Goal: Navigation & Orientation: Find specific page/section

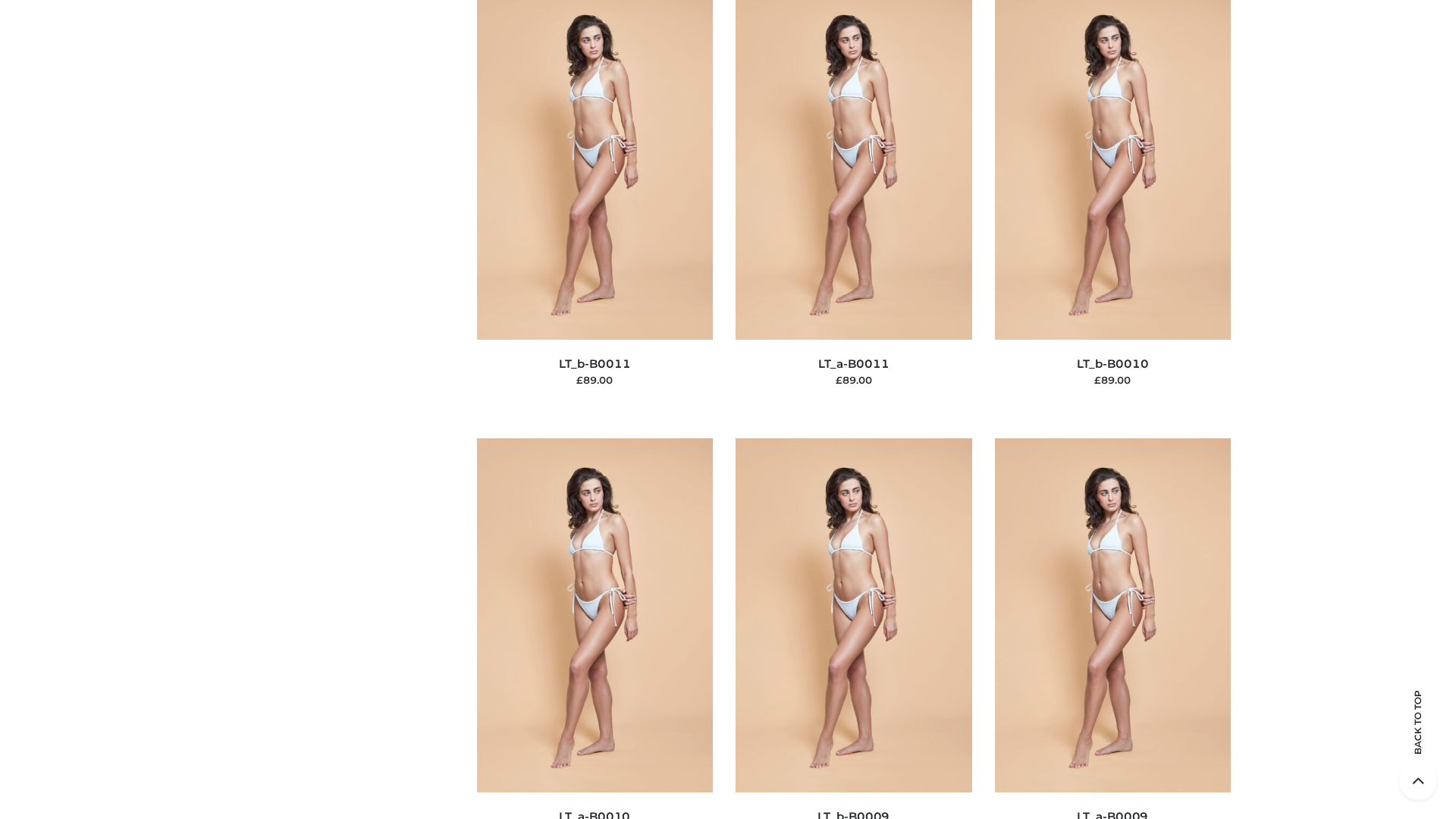
scroll to position [6809, 0]
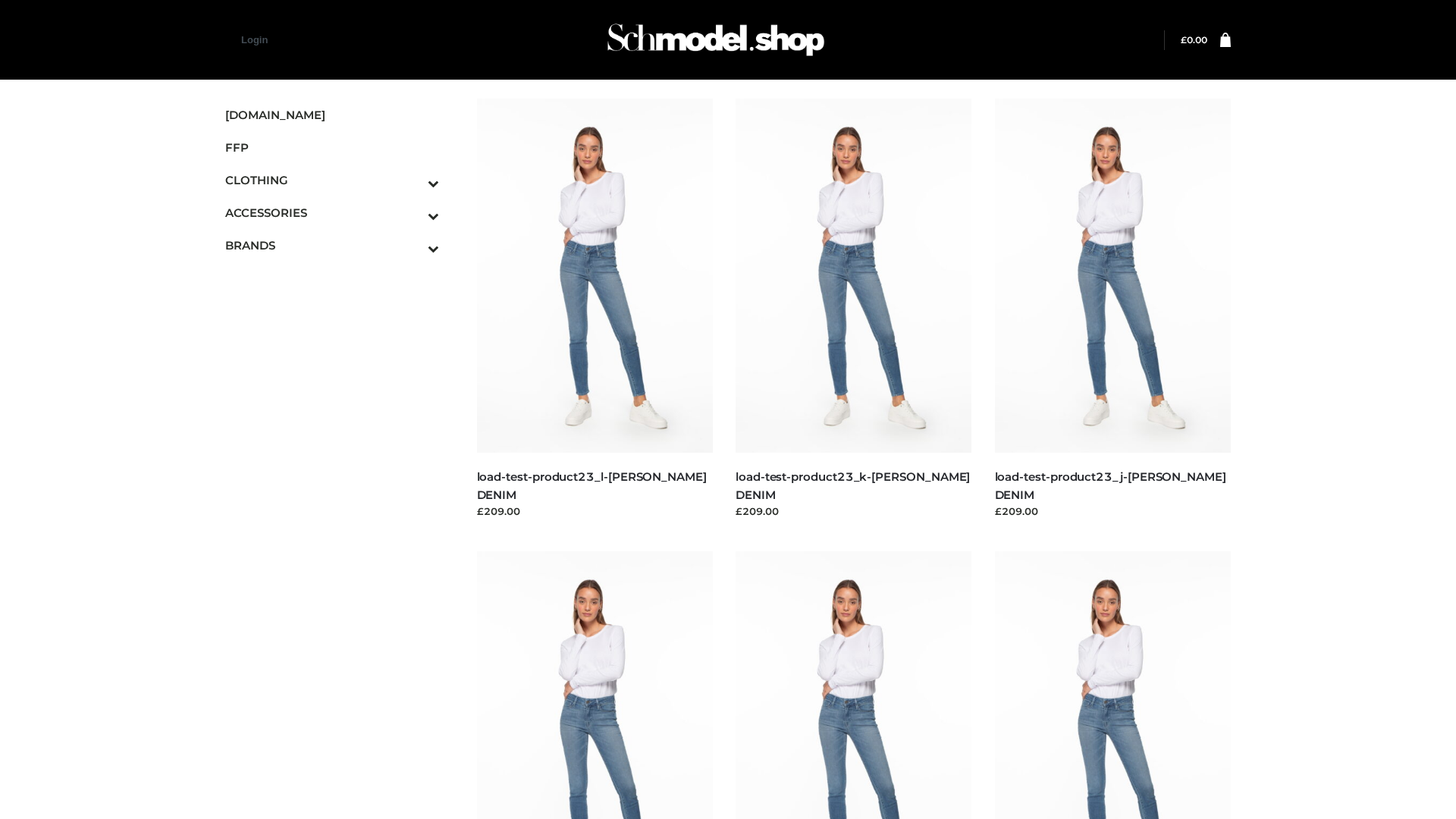
scroll to position [1330, 0]
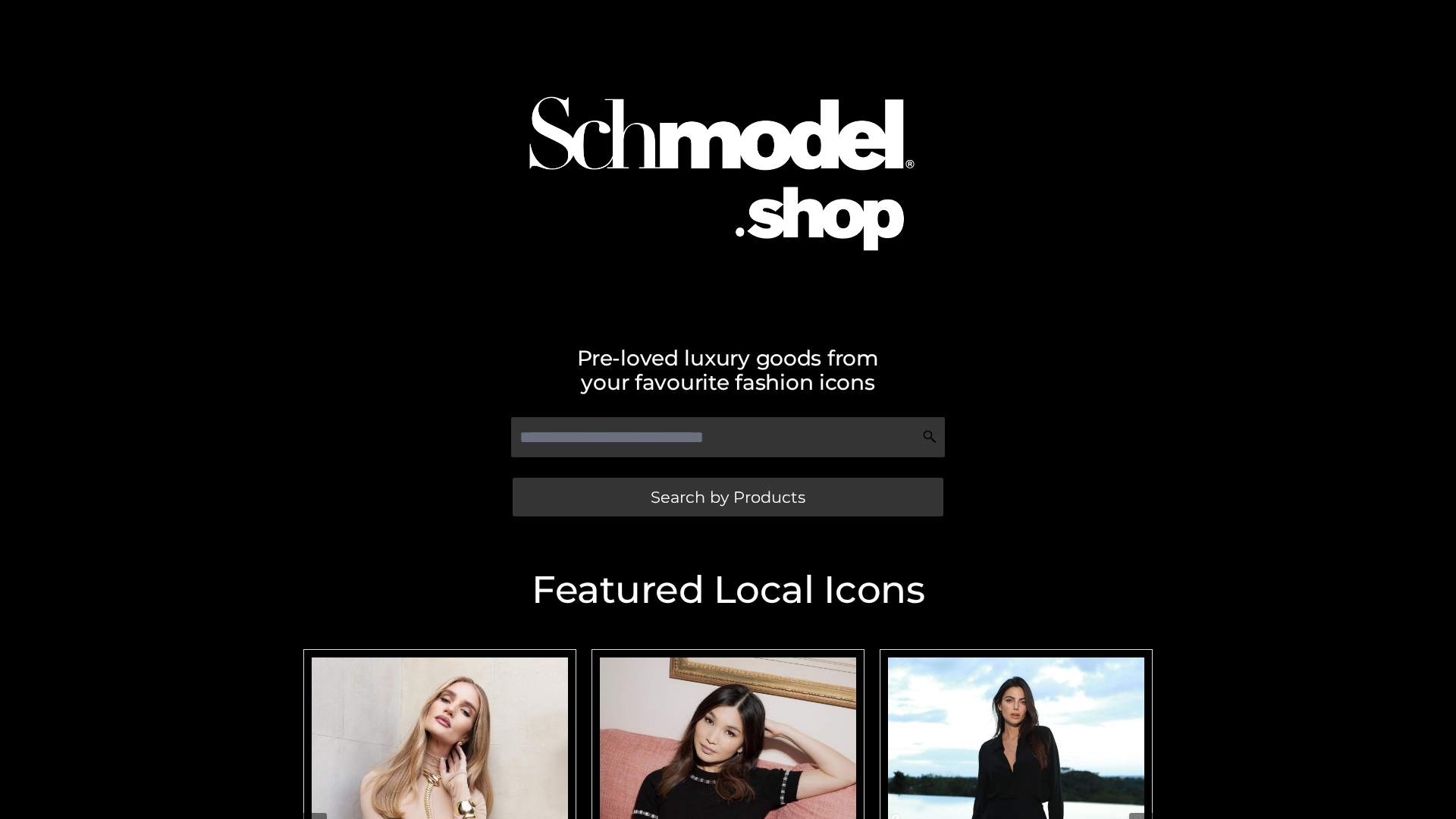
click at [728, 496] on span "Search by Products" at bounding box center [728, 497] width 155 height 16
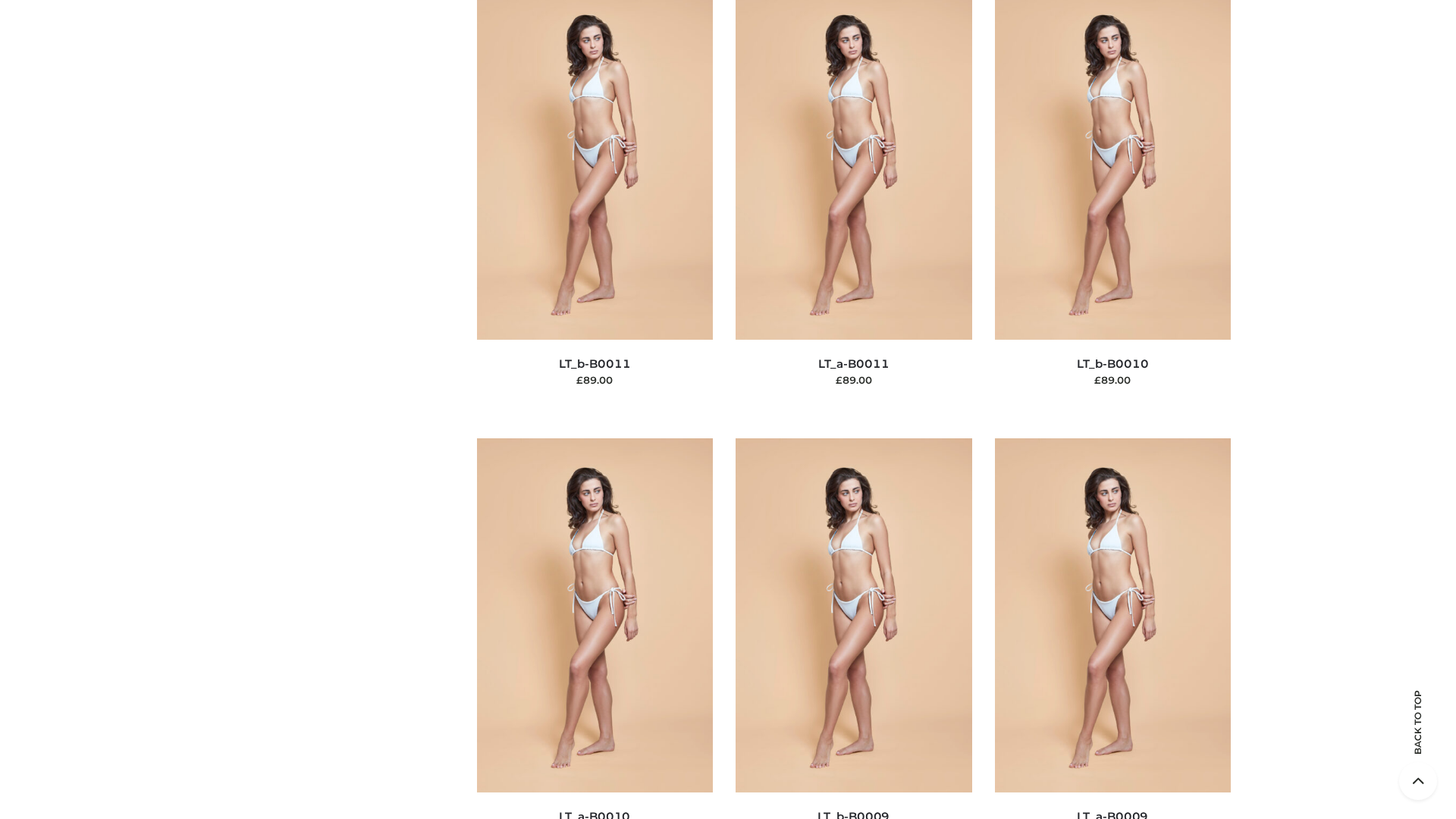
scroll to position [6809, 0]
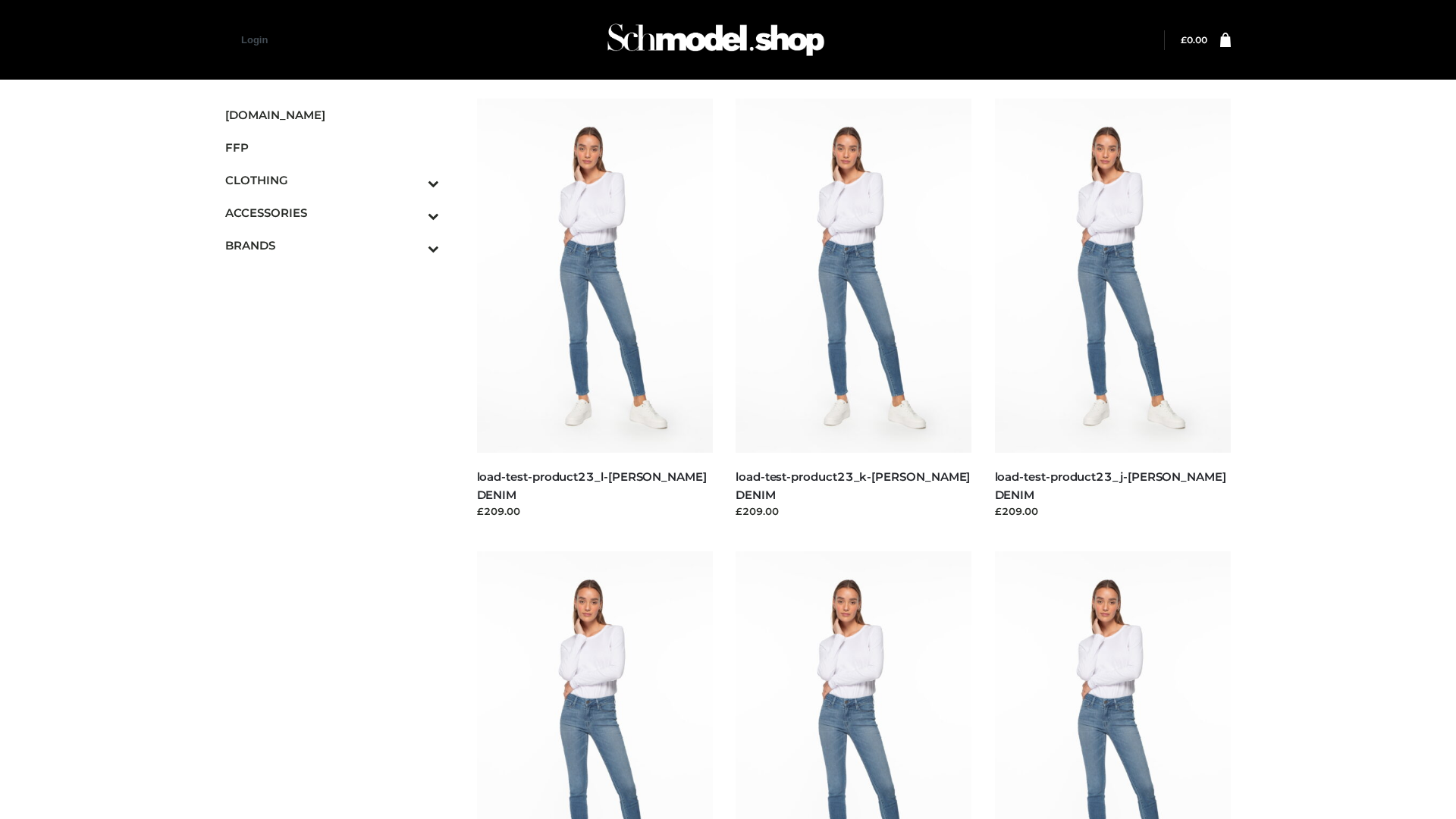
scroll to position [1330, 0]
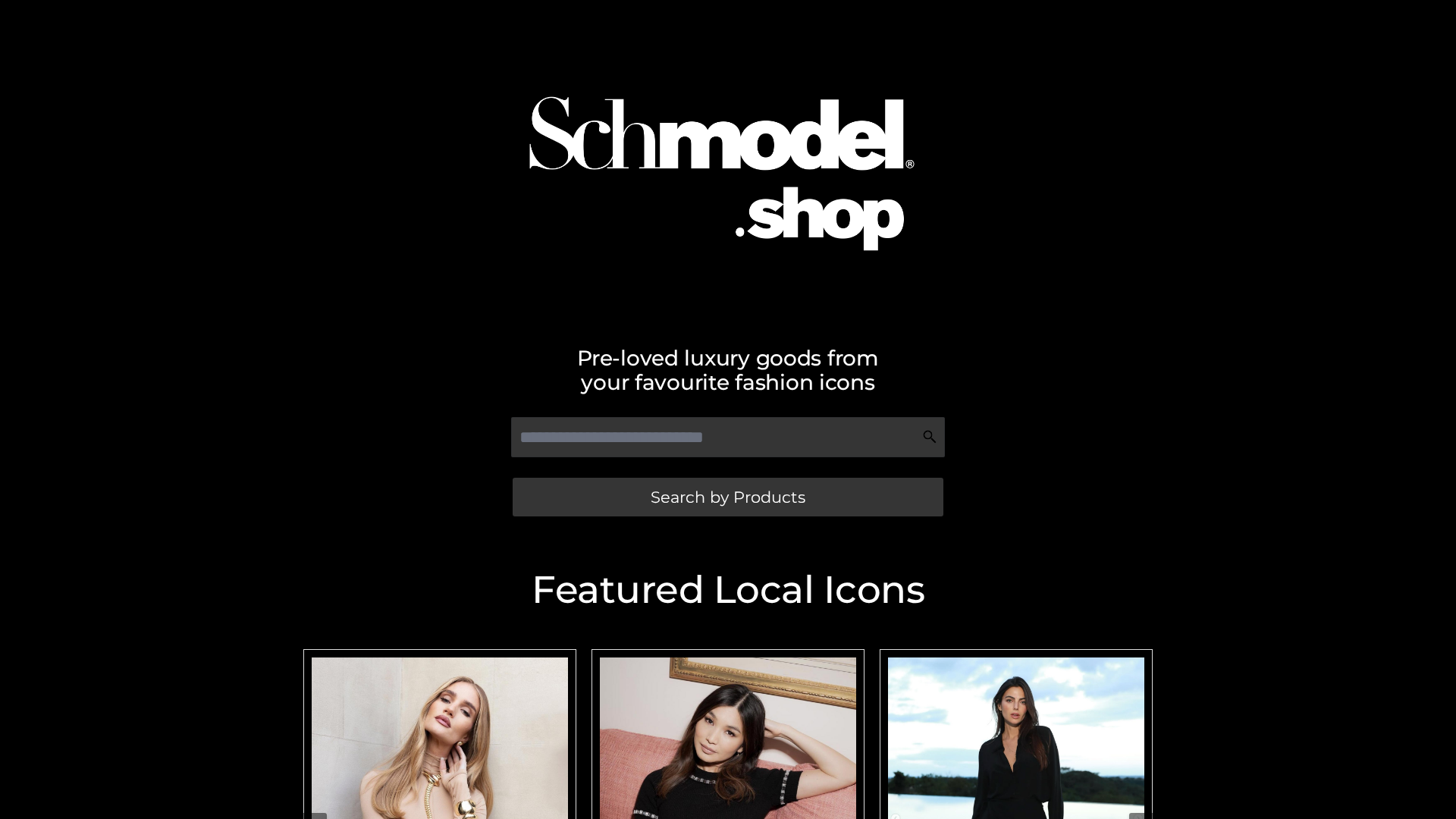
click at [728, 496] on span "Search by Products" at bounding box center [728, 497] width 155 height 16
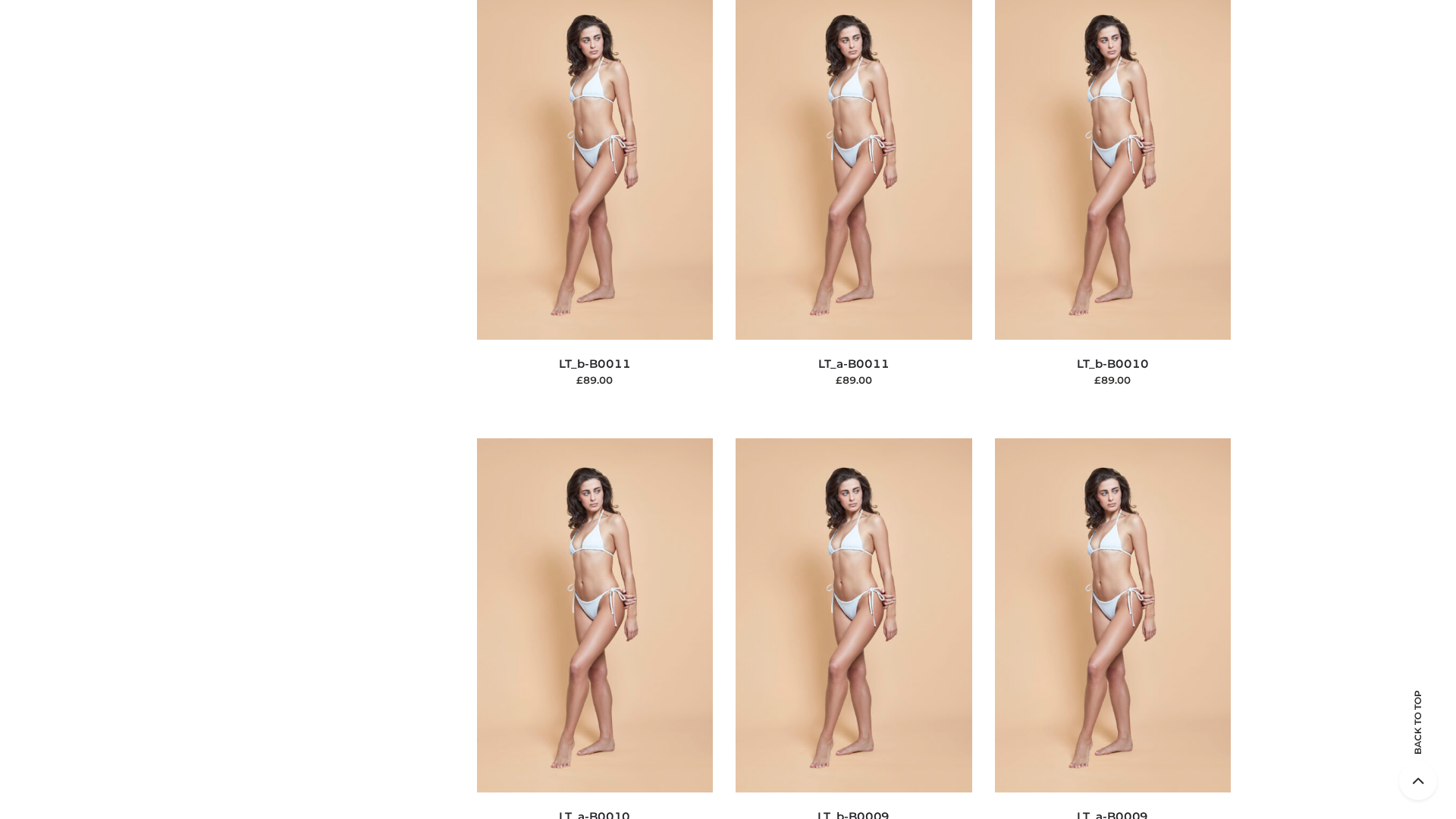
scroll to position [6809, 0]
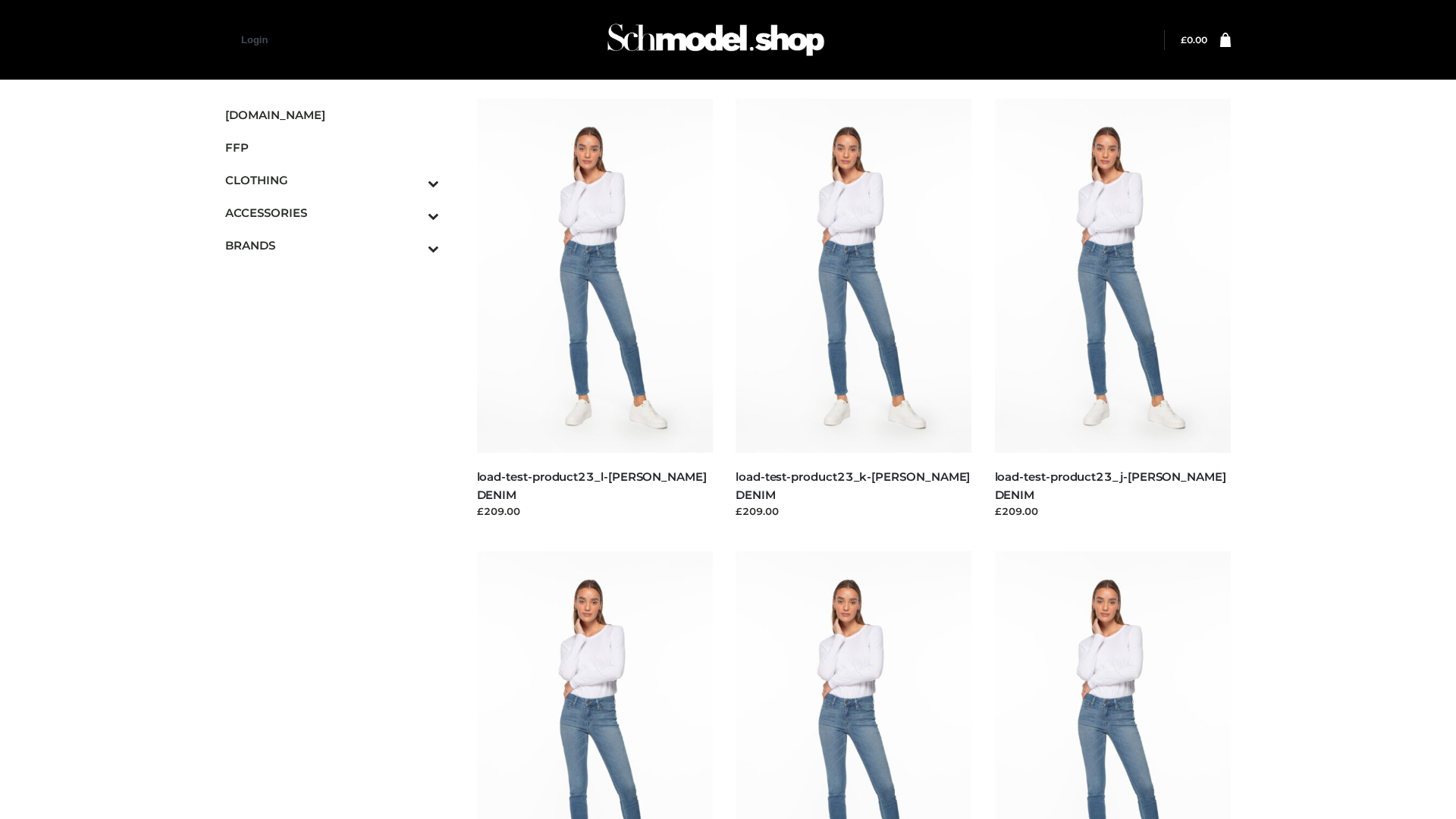
scroll to position [1330, 0]
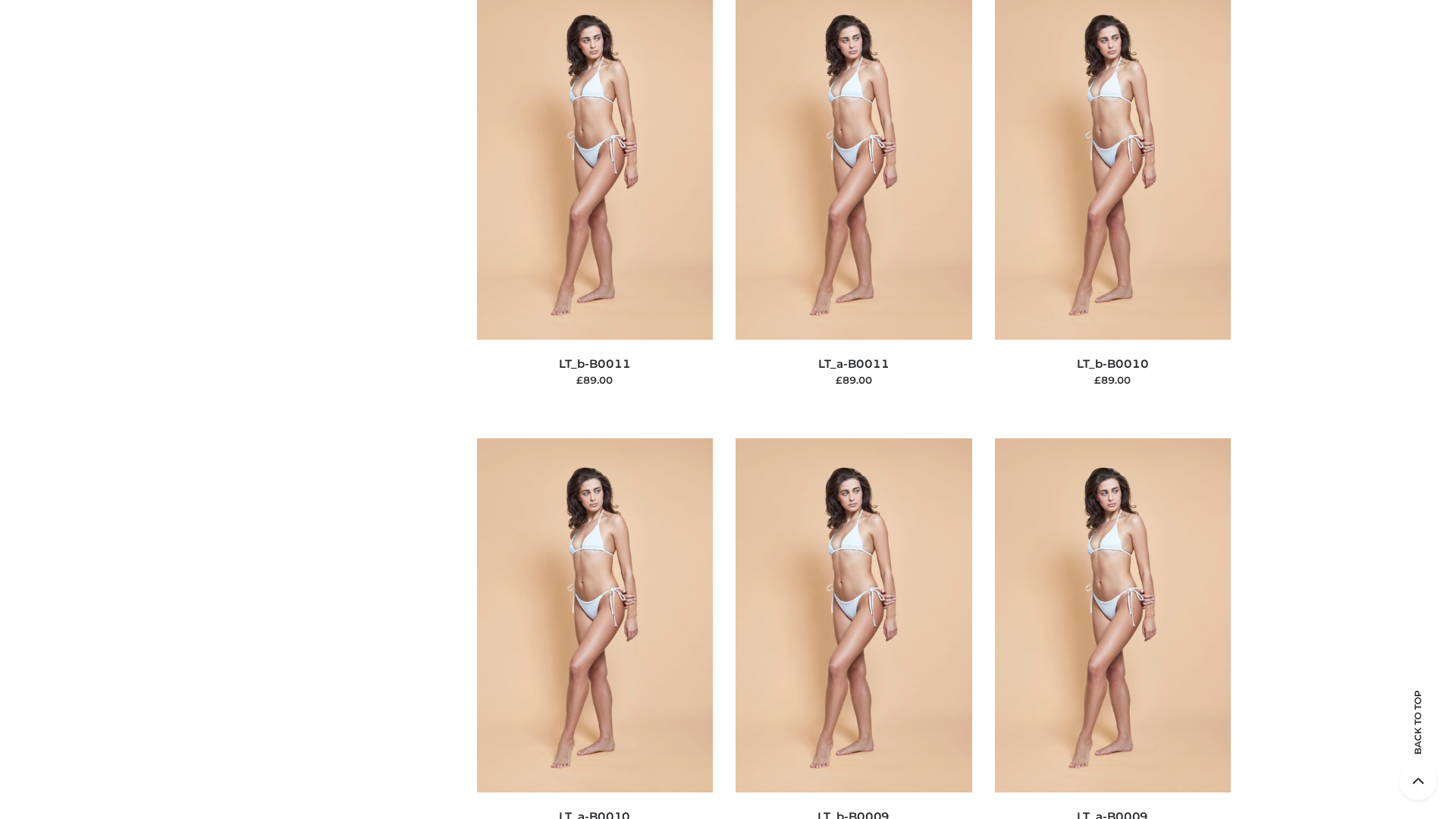
scroll to position [6809, 0]
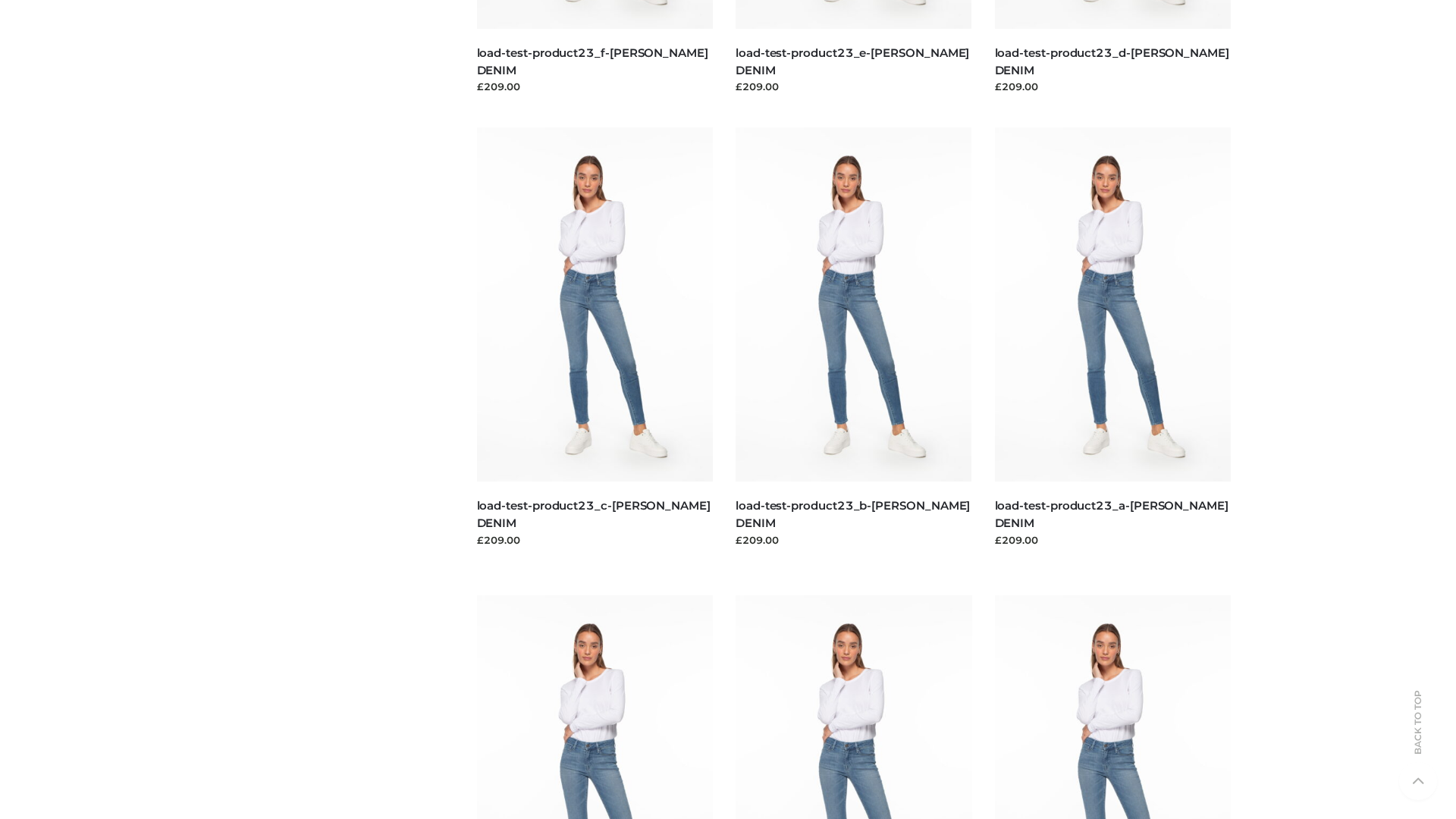
scroll to position [1330, 0]
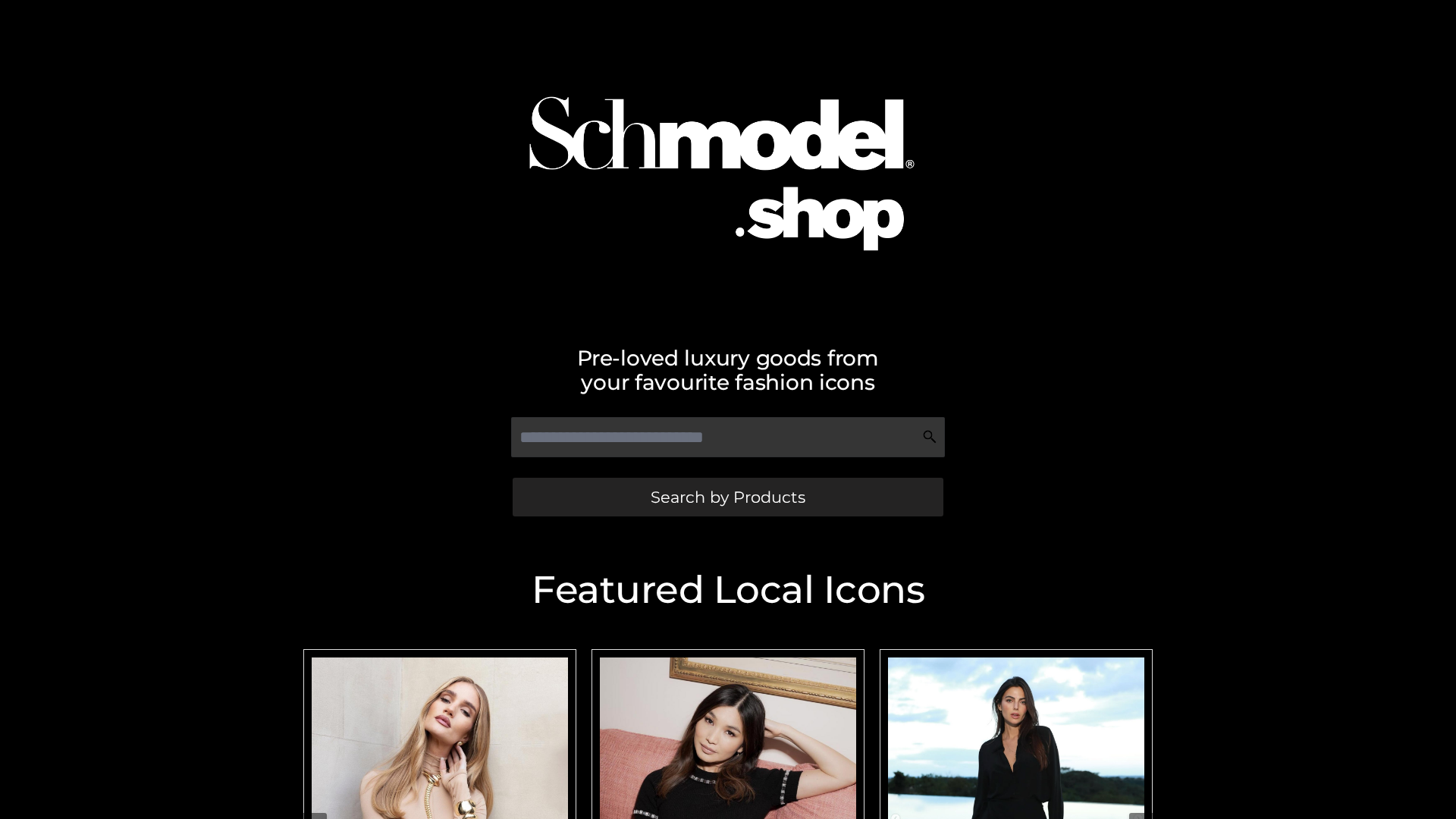
click at [728, 496] on span "Search by Products" at bounding box center [728, 497] width 155 height 16
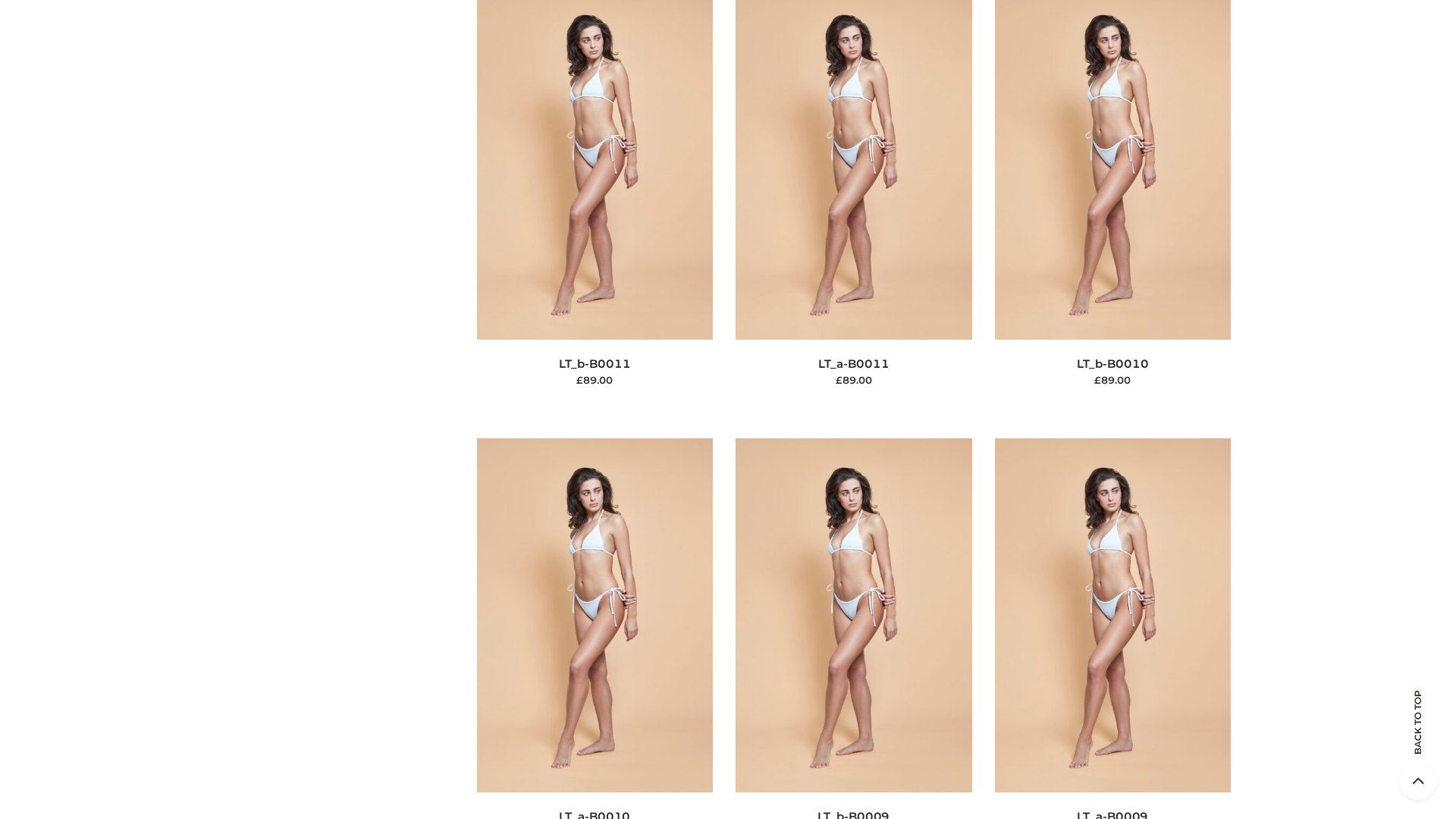
scroll to position [6809, 0]
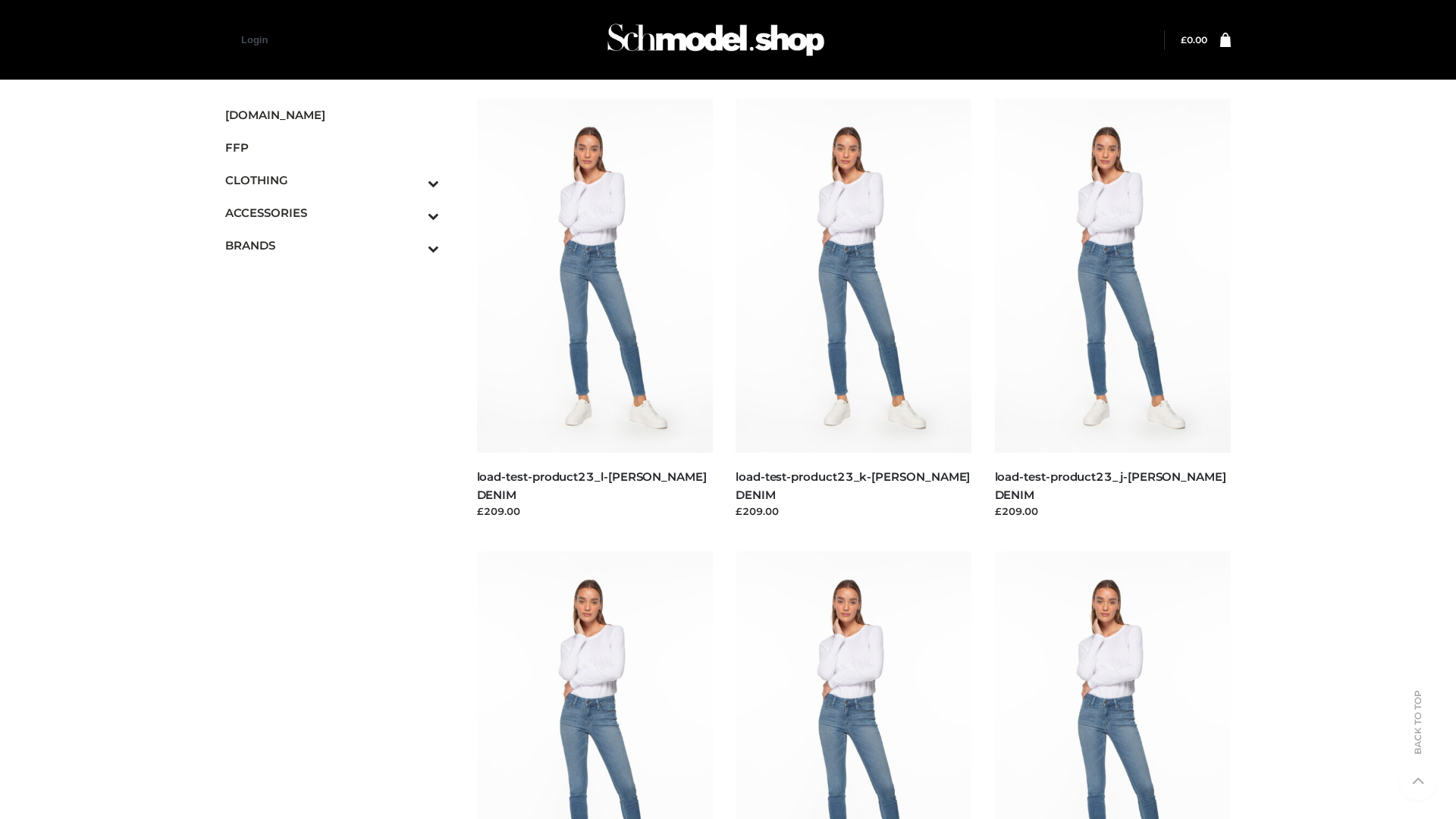
scroll to position [1330, 0]
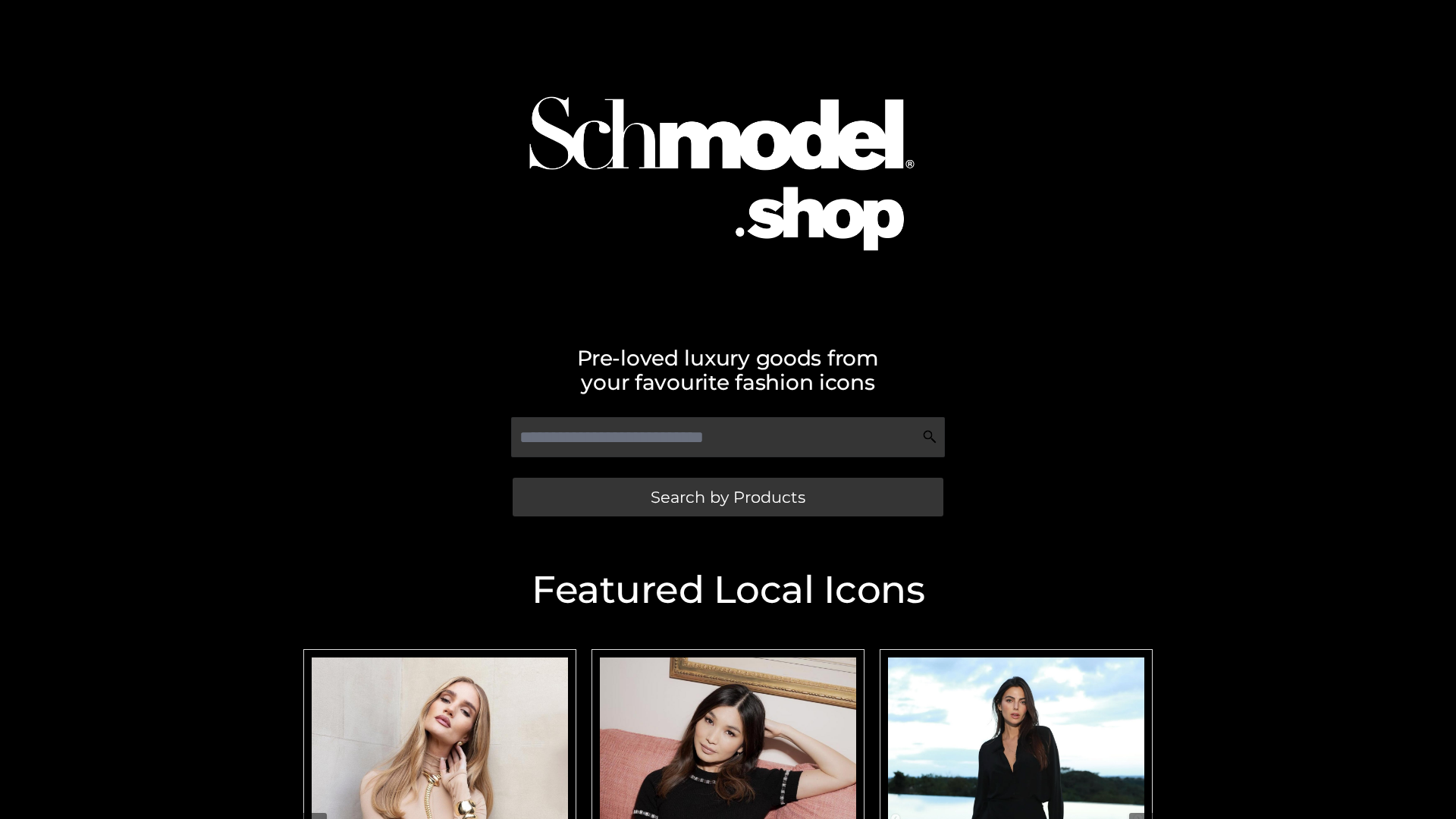
click at [728, 496] on span "Search by Products" at bounding box center [728, 497] width 155 height 16
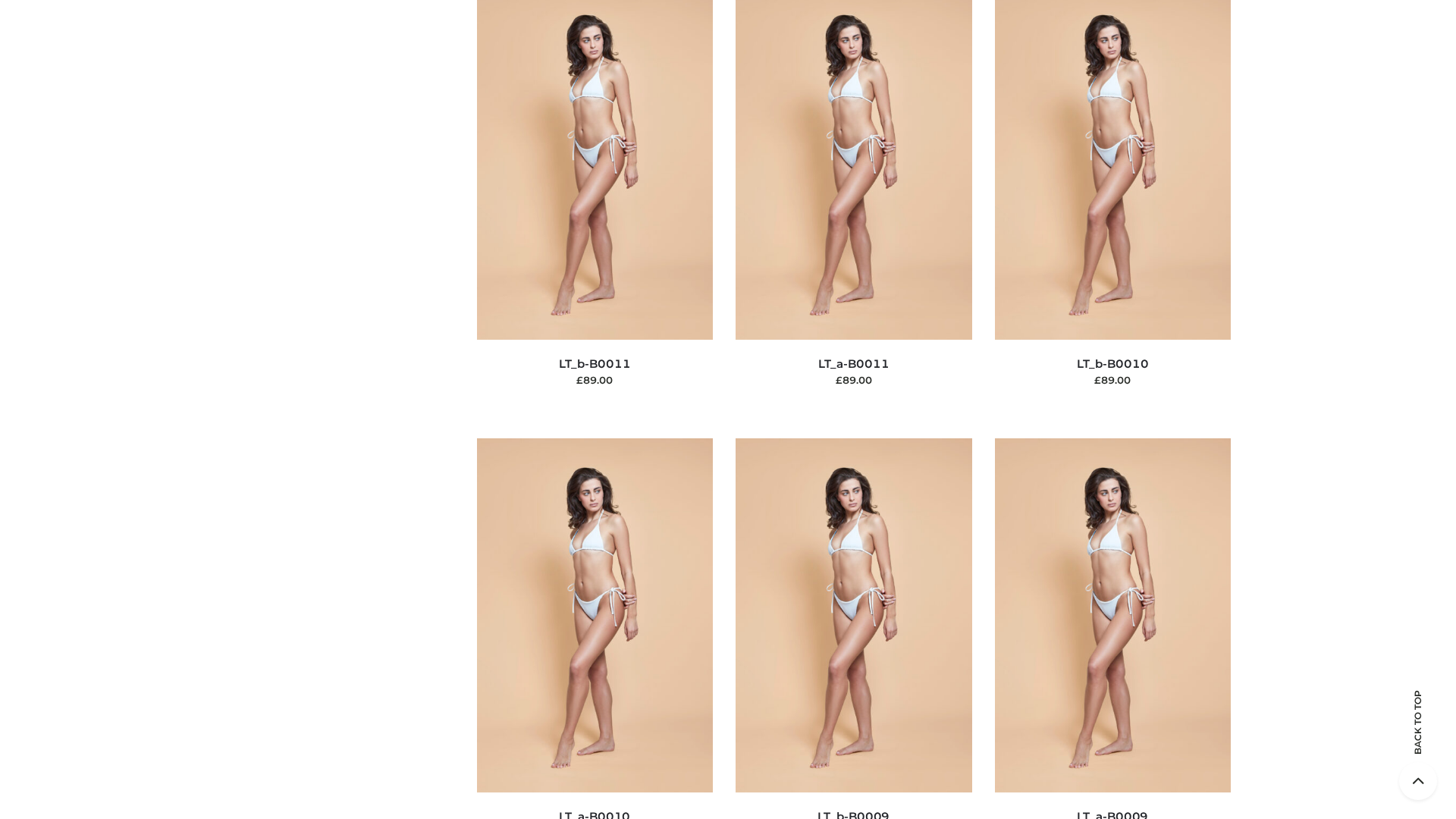
scroll to position [6809, 0]
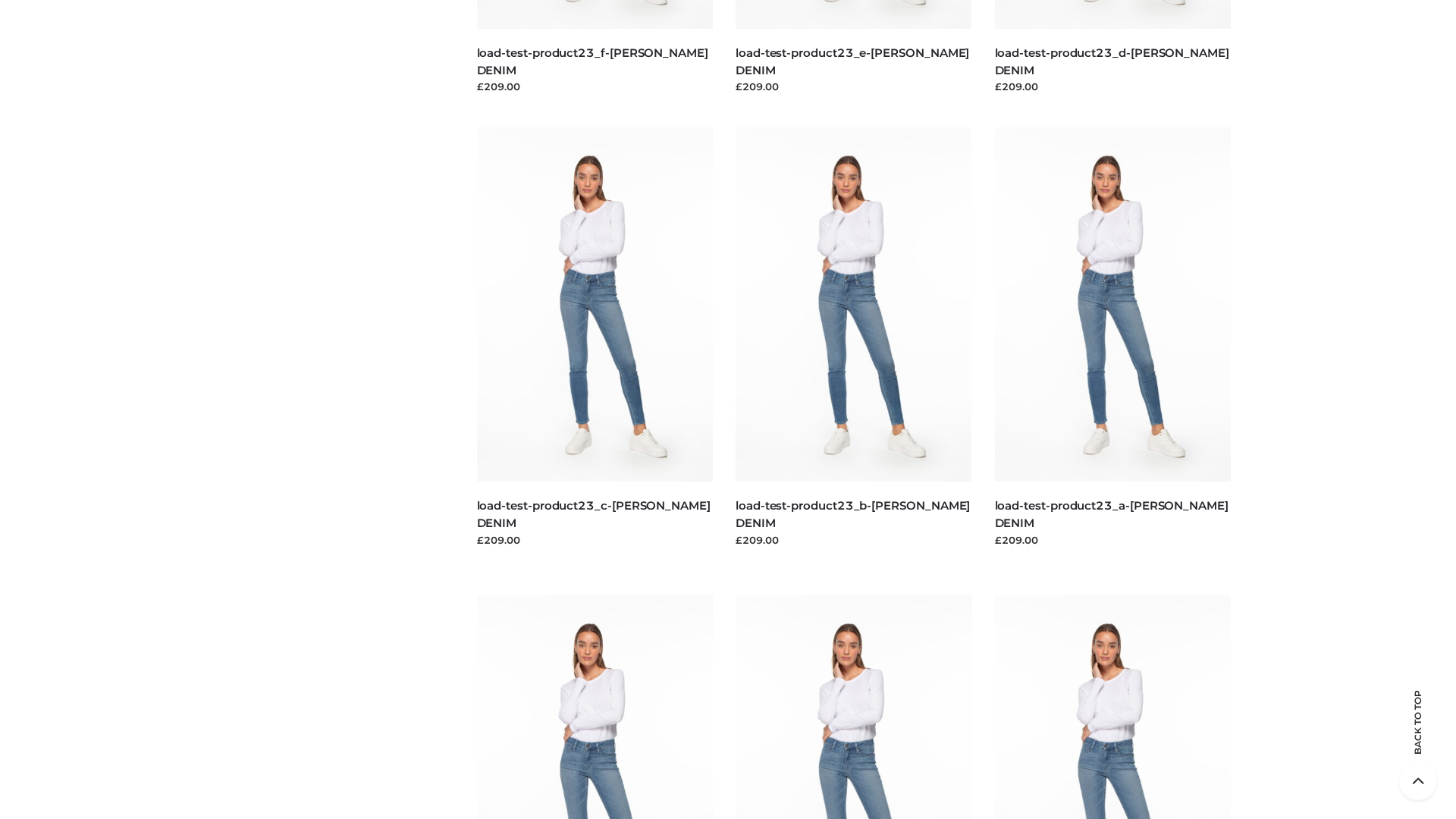
scroll to position [1330, 0]
